Goal: Communication & Community: Participate in discussion

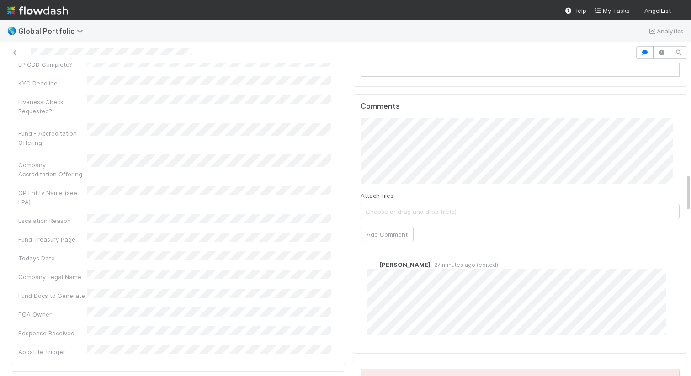
scroll to position [884, 0]
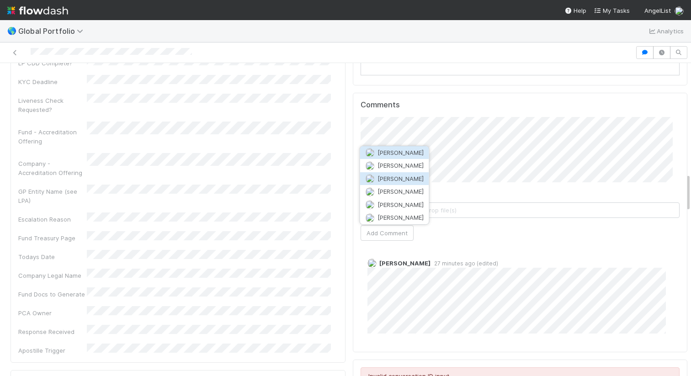
click at [405, 180] on span "[PERSON_NAME]" at bounding box center [400, 178] width 46 height 7
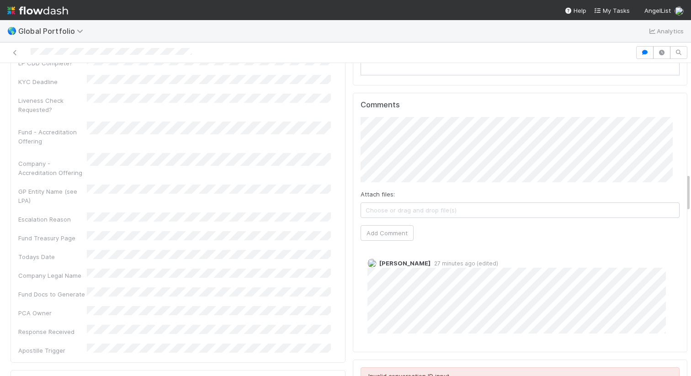
click at [690, 165] on div "🌎 Global Portfolio Analytics Legal Action Pending Maranatha Kure Reject Sig Req…" at bounding box center [345, 198] width 691 height 356
click at [395, 233] on button "Add Comment" at bounding box center [384, 233] width 53 height 16
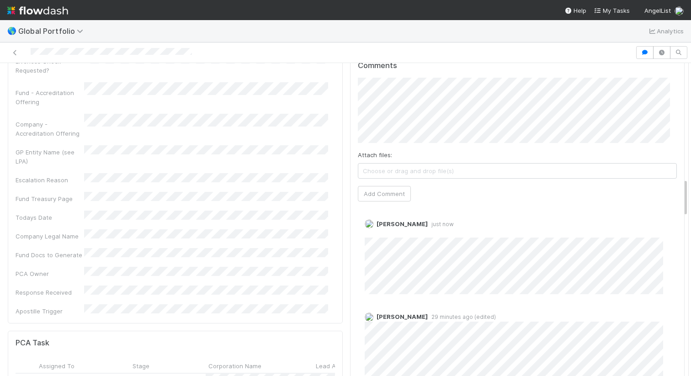
scroll to position [924, 0]
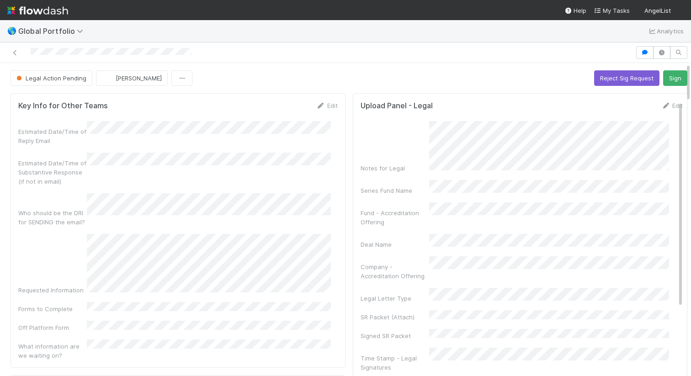
click at [246, 53] on div at bounding box center [318, 52] width 628 height 13
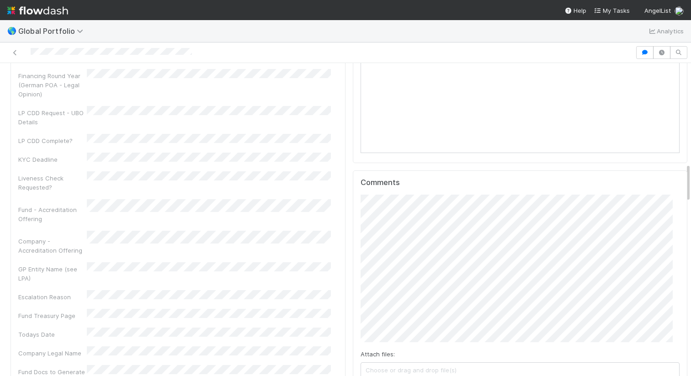
scroll to position [805, 0]
click at [386, 246] on span "[PERSON_NAME]" at bounding box center [400, 244] width 46 height 7
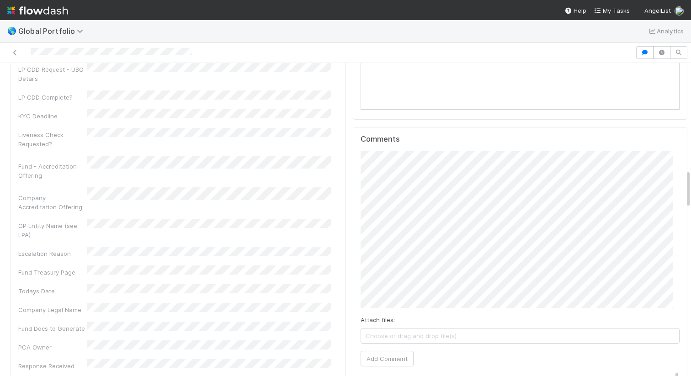
scroll to position [854, 0]
click at [0, 0] on div "🌎 Global Portfolio Analytics Legal Action Pending Maranatha Kure Reject Sig Req…" at bounding box center [345, 188] width 691 height 376
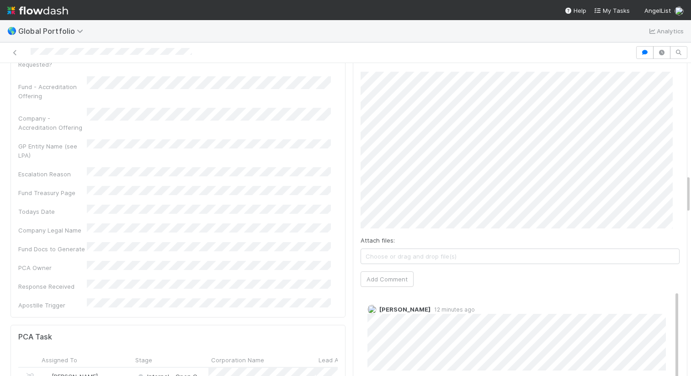
scroll to position [935, 0]
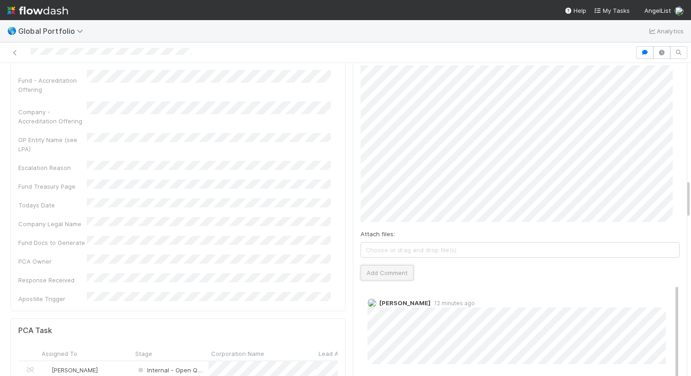
click at [388, 269] on button "Add Comment" at bounding box center [386, 273] width 53 height 16
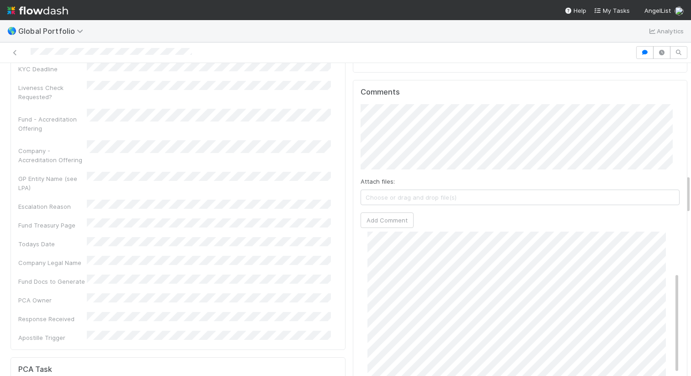
scroll to position [0, 0]
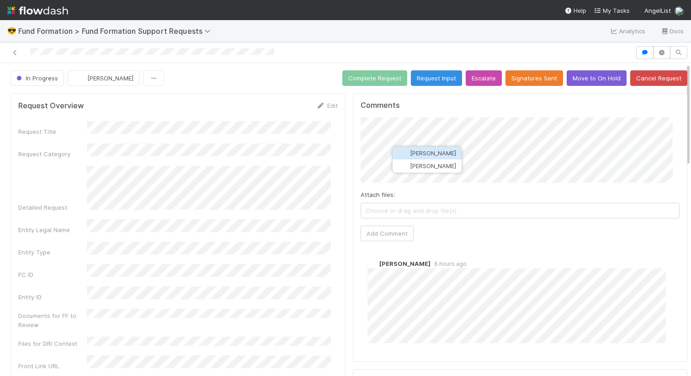
click at [434, 149] on span "[PERSON_NAME]" at bounding box center [433, 152] width 46 height 7
click at [397, 234] on button "Add Comment" at bounding box center [386, 234] width 53 height 16
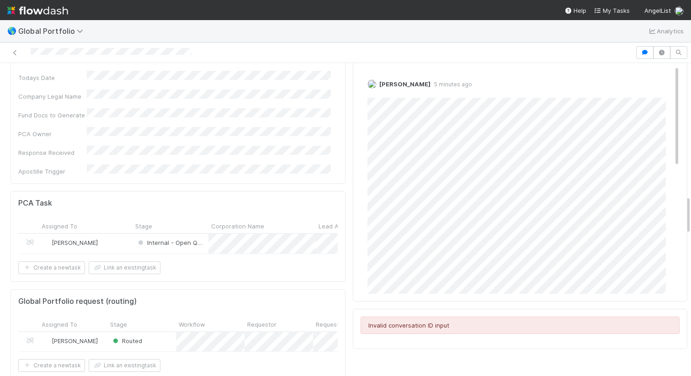
scroll to position [1063, 0]
